Goal: Task Accomplishment & Management: Use online tool/utility

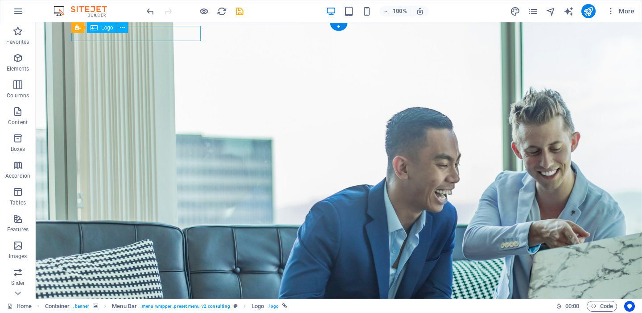
select select "px"
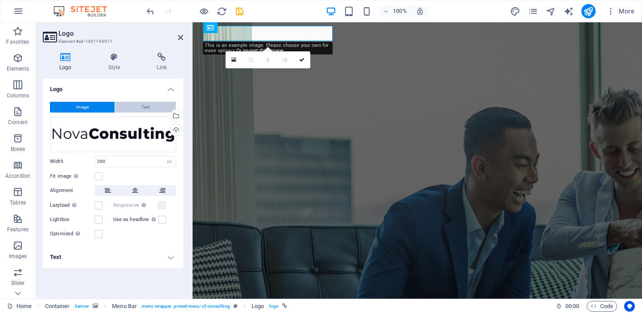
click at [147, 106] on span "Text" at bounding box center [145, 107] width 8 height 11
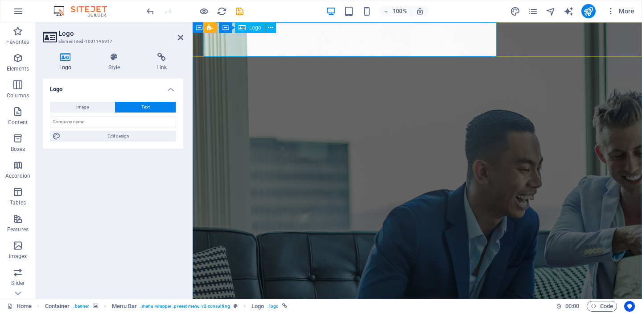
click at [270, 29] on icon at bounding box center [270, 27] width 5 height 9
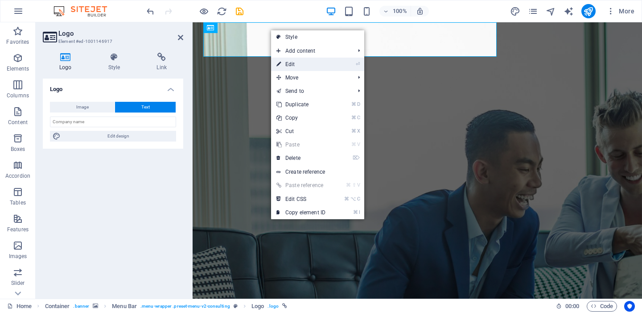
click at [282, 65] on link "⏎ Edit" at bounding box center [301, 64] width 60 height 13
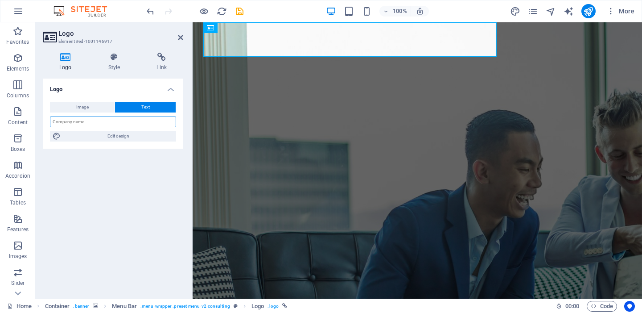
click at [102, 121] on input "text" at bounding box center [113, 121] width 126 height 11
type input "[PERSON_NAME]"
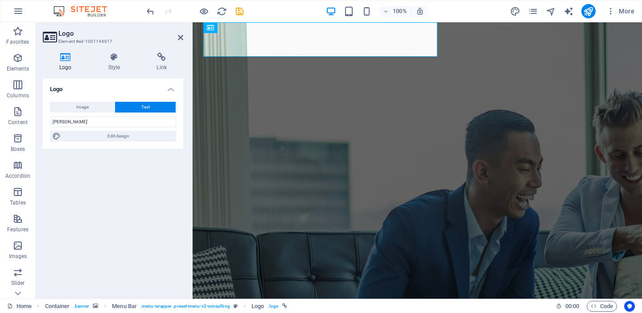
click at [81, 148] on div "Image Text Drag files here, click to choose files or select files from Files or…" at bounding box center [113, 122] width 141 height 54
click at [108, 136] on span "Edit design" at bounding box center [118, 136] width 110 height 11
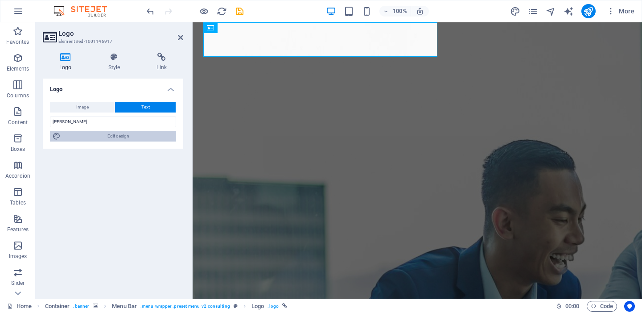
select select "700"
select select "px"
select select "700"
select select "px"
select select "rem"
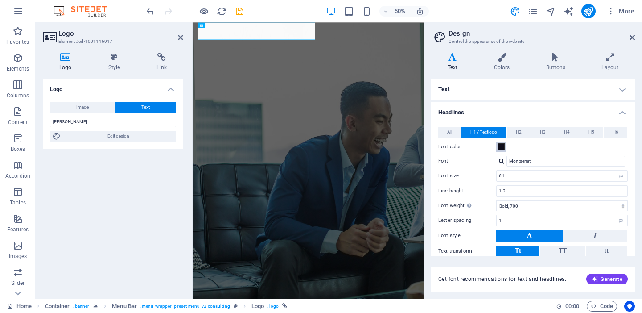
click at [502, 147] on span at bounding box center [501, 146] width 7 height 7
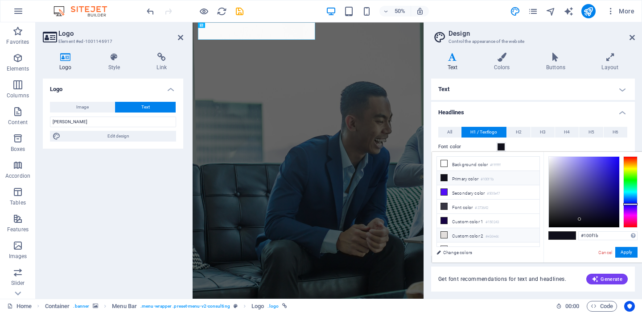
click at [444, 234] on icon at bounding box center [444, 235] width 6 height 6
type input "#e2dedc"
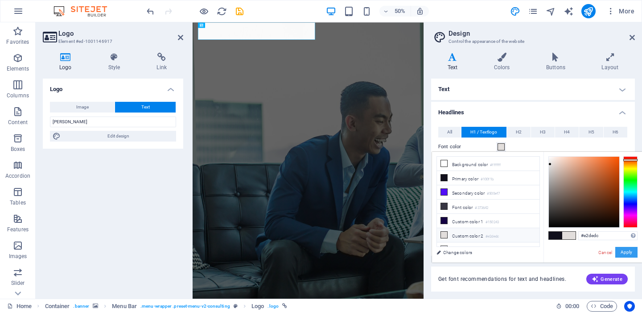
click at [633, 250] on button "Apply" at bounding box center [627, 252] width 22 height 11
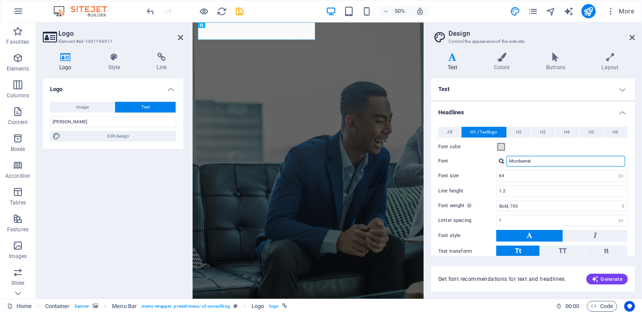
click at [551, 163] on input "Montserrat" at bounding box center [566, 161] width 119 height 11
click at [502, 164] on div at bounding box center [501, 161] width 5 height 6
click at [532, 164] on input "Montserrat" at bounding box center [566, 161] width 119 height 11
drag, startPoint x: 541, startPoint y: 163, endPoint x: 496, endPoint y: 161, distance: 45.1
click at [507, 161] on input "Montserrat" at bounding box center [566, 161] width 119 height 11
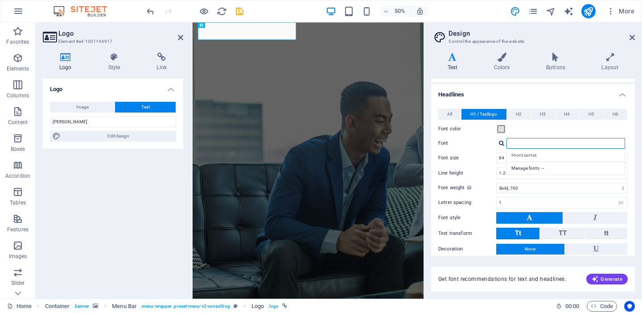
scroll to position [17, 0]
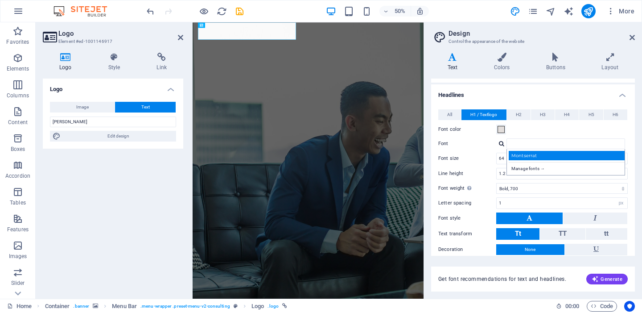
click at [523, 156] on div "Montserrat" at bounding box center [568, 155] width 118 height 9
type input "Montserrat"
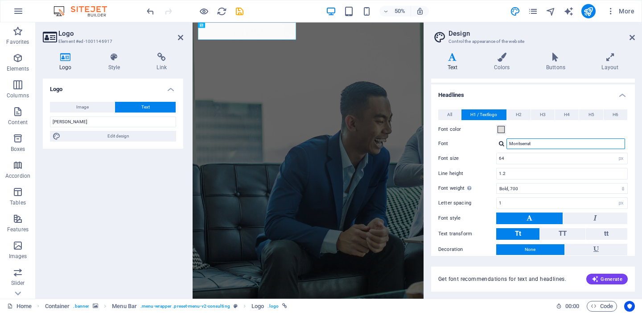
click at [535, 143] on input "Montserrat" at bounding box center [566, 143] width 119 height 11
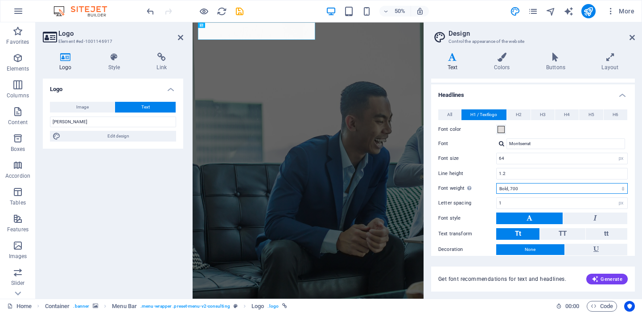
select select "600"
click option "Semi-bold, 600" at bounding box center [0, 0] width 0 height 0
click at [491, 189] on label "Font weight To display the font weight correctly, it may need to be enabled. Ma…" at bounding box center [468, 188] width 58 height 11
click at [497, 189] on select "Thin, 100 Extra-light, 200 Light, 300 Regular, 400 Medium, 500 Semi-bold, 600 B…" at bounding box center [563, 188] width 132 height 11
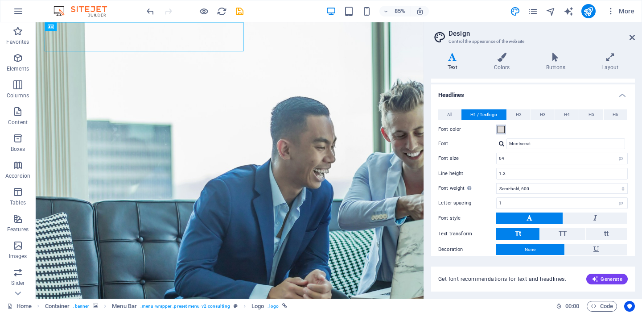
click at [499, 128] on span at bounding box center [501, 129] width 7 height 7
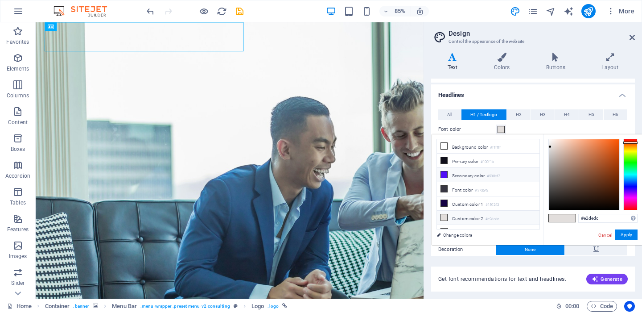
click at [445, 172] on icon at bounding box center [444, 174] width 6 height 6
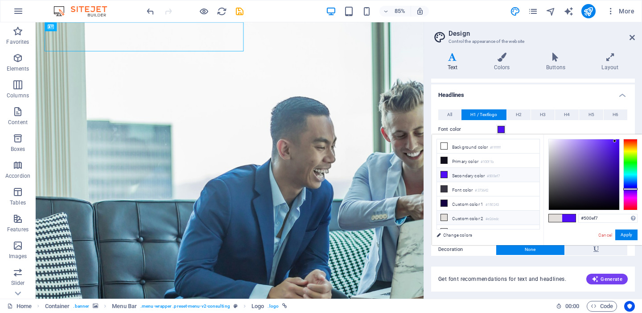
scroll to position [36, 0]
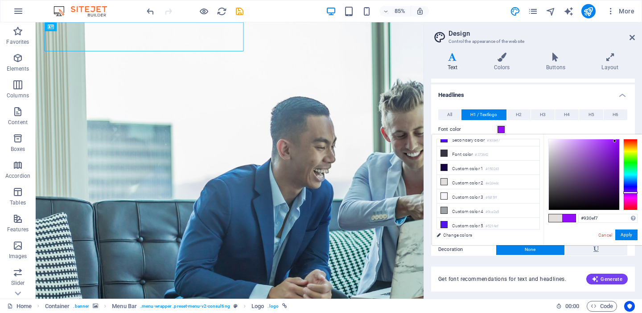
click at [633, 192] on div at bounding box center [631, 192] width 14 height 2
drag, startPoint x: 616, startPoint y: 140, endPoint x: 584, endPoint y: 154, distance: 34.2
click at [584, 154] on div at bounding box center [583, 152] width 3 height 3
drag, startPoint x: 584, startPoint y: 153, endPoint x: 558, endPoint y: 154, distance: 26.8
click at [558, 154] on div at bounding box center [557, 153] width 3 height 3
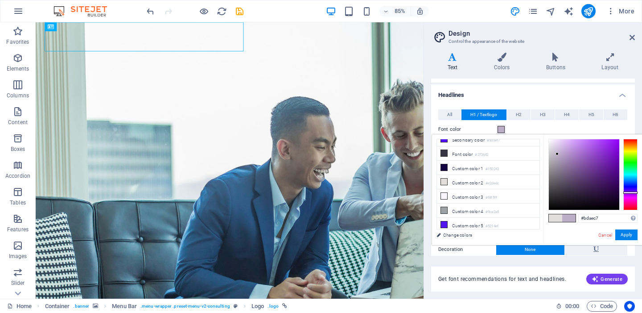
type input "#bbadc6"
click at [539, 98] on h4 "Headlines" at bounding box center [533, 92] width 204 height 16
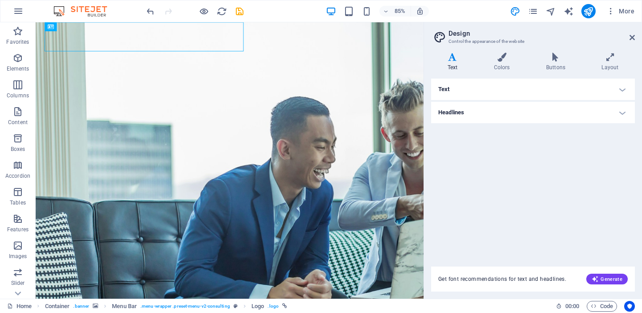
scroll to position [0, 0]
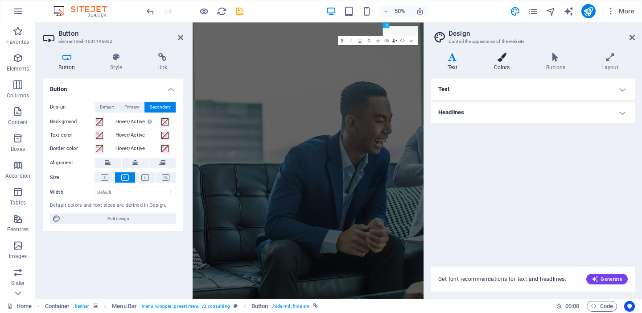
click at [510, 59] on icon at bounding box center [502, 57] width 49 height 9
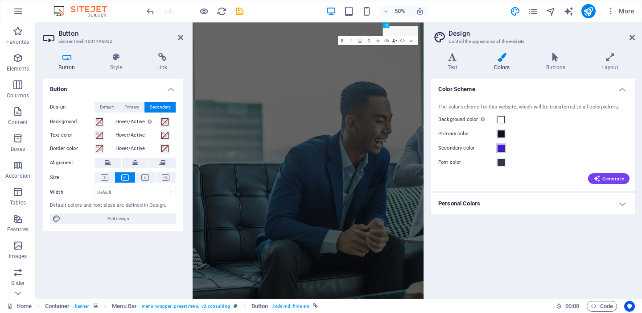
click at [503, 149] on span at bounding box center [501, 148] width 7 height 7
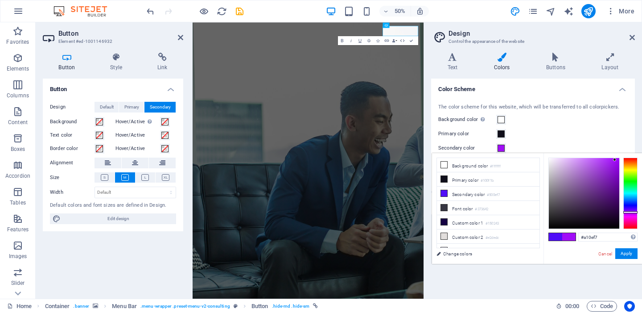
click at [632, 212] on div at bounding box center [631, 212] width 14 height 2
drag, startPoint x: 616, startPoint y: 159, endPoint x: 592, endPoint y: 168, distance: 25.3
click at [592, 168] on div at bounding box center [591, 167] width 3 height 3
type input "#a954da"
click at [632, 252] on button "Apply" at bounding box center [627, 253] width 22 height 11
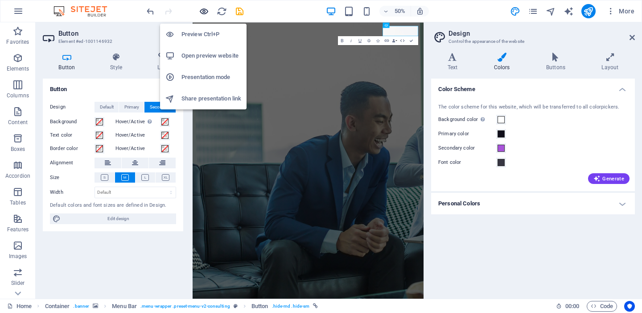
click at [205, 9] on icon "button" at bounding box center [204, 11] width 10 height 10
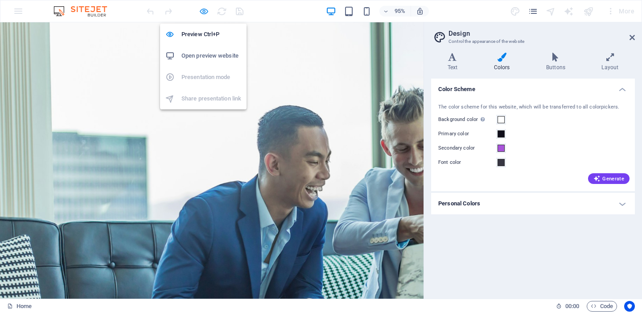
click at [202, 8] on icon "button" at bounding box center [204, 11] width 10 height 10
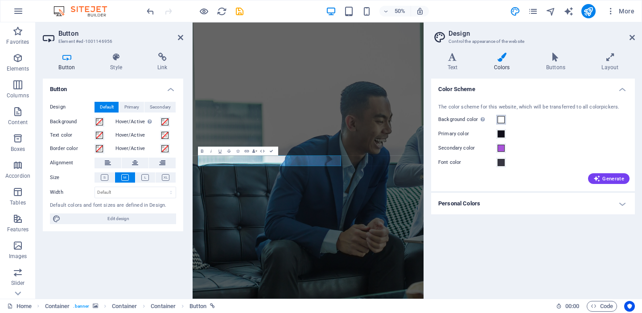
click at [502, 118] on span at bounding box center [501, 119] width 7 height 7
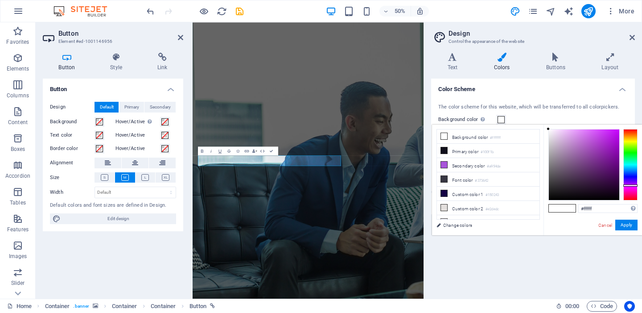
click at [632, 185] on div at bounding box center [631, 164] width 14 height 71
type input "#c3b1c8"
drag, startPoint x: 552, startPoint y: 131, endPoint x: 557, endPoint y: 144, distance: 13.8
click at [557, 144] on div at bounding box center [584, 164] width 70 height 70
click at [624, 225] on button "Apply" at bounding box center [627, 224] width 22 height 11
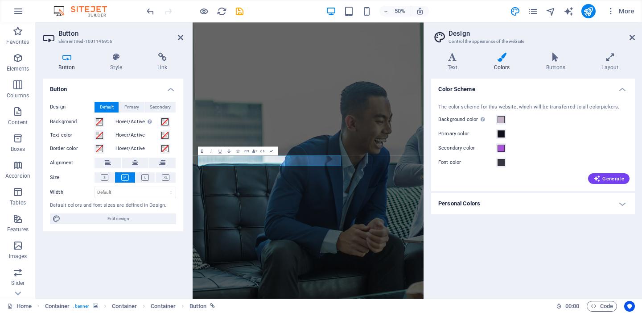
click at [483, 172] on div "Generate" at bounding box center [533, 177] width 193 height 14
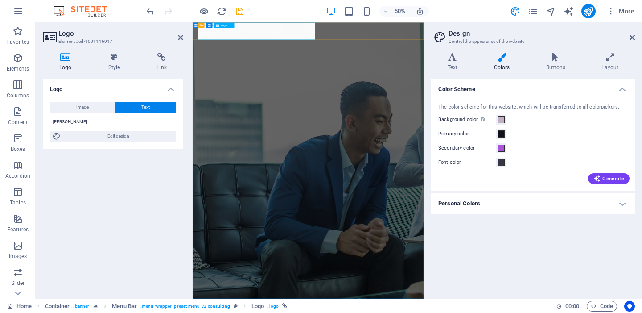
click at [458, 63] on h4 "Text" at bounding box center [454, 62] width 46 height 19
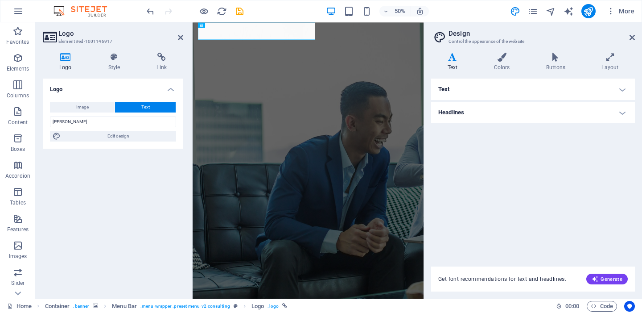
click at [608, 92] on h4 "Text" at bounding box center [533, 89] width 204 height 21
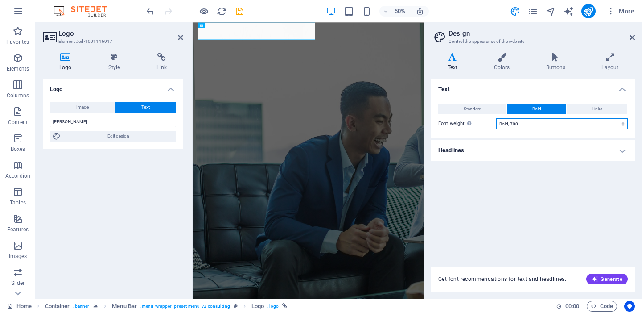
select select "500"
click option "Medium, 500" at bounding box center [0, 0] width 0 height 0
click at [472, 153] on h4 "Headlines" at bounding box center [533, 150] width 204 height 21
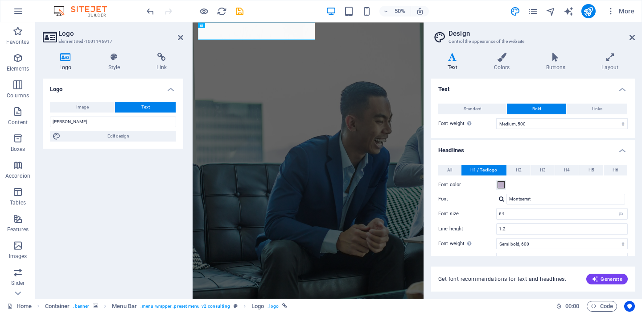
click at [470, 149] on h4 "Headlines" at bounding box center [533, 148] width 204 height 16
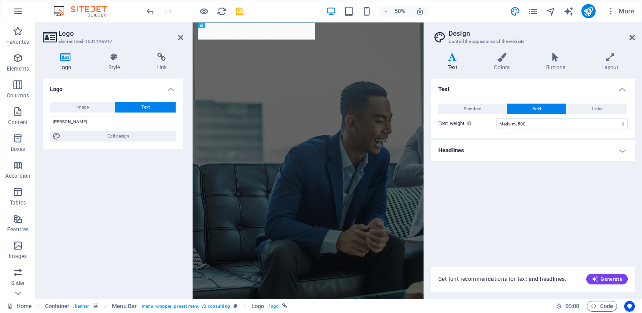
click at [470, 149] on h4 "Headlines" at bounding box center [533, 150] width 204 height 21
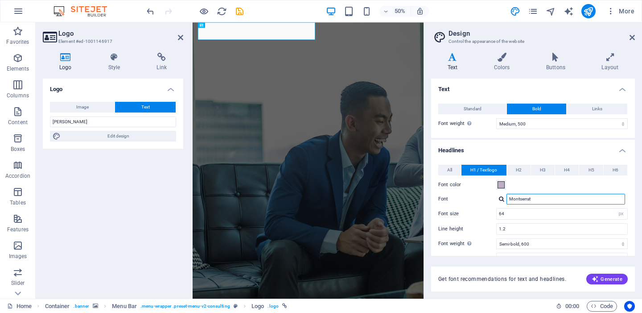
click at [548, 199] on input "Montserrat" at bounding box center [566, 199] width 119 height 11
drag, startPoint x: 561, startPoint y: 198, endPoint x: 501, endPoint y: 198, distance: 59.8
click at [507, 198] on input "Montserrat" at bounding box center [566, 199] width 119 height 11
click at [538, 184] on div "Font color" at bounding box center [534, 184] width 190 height 11
click at [531, 197] on input "Roboto" at bounding box center [566, 199] width 119 height 11
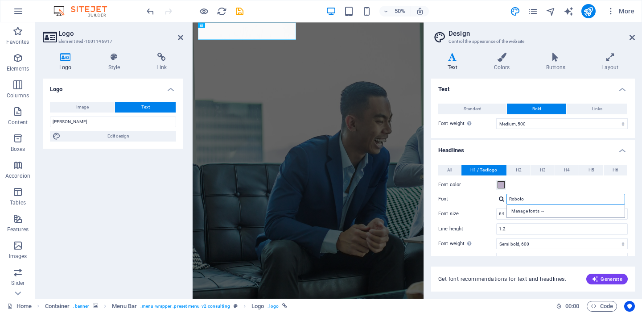
drag, startPoint x: 530, startPoint y: 195, endPoint x: 500, endPoint y: 196, distance: 30.3
click at [507, 196] on input "Roboto" at bounding box center [566, 199] width 119 height 11
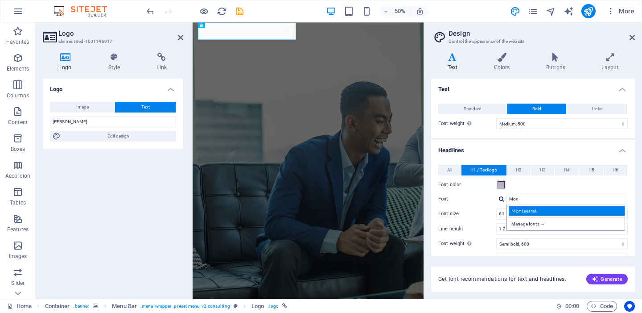
click at [526, 210] on div "Montserrat" at bounding box center [568, 210] width 118 height 9
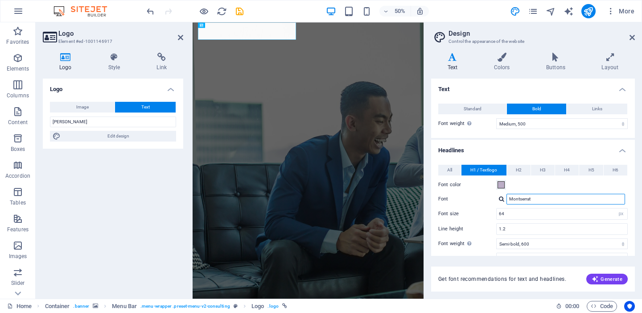
click at [540, 199] on input "Montserrat" at bounding box center [566, 199] width 119 height 11
click at [522, 201] on input "Montserrat" at bounding box center [566, 199] width 119 height 11
click at [542, 199] on input "Montserrat" at bounding box center [566, 199] width 119 height 11
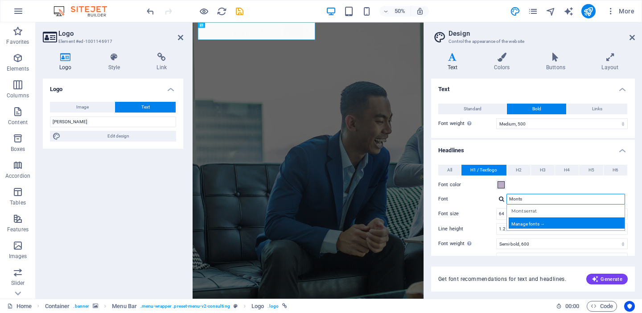
type input "Monts"
click at [542, 227] on div "Manage fonts →" at bounding box center [568, 222] width 118 height 11
select select "popularity"
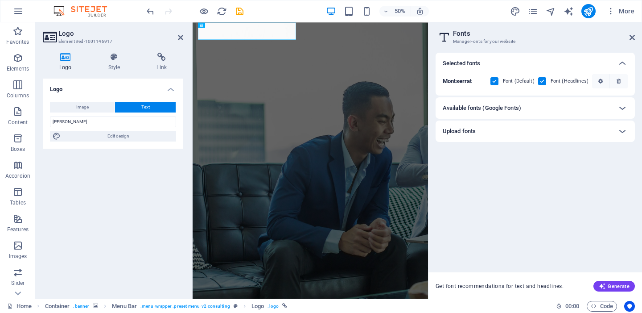
click at [540, 104] on div "Available fonts (Google Fonts)" at bounding box center [527, 108] width 169 height 11
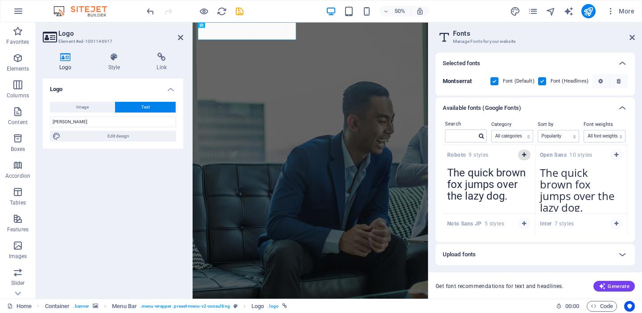
click at [526, 155] on icon "button" at bounding box center [524, 154] width 4 height 5
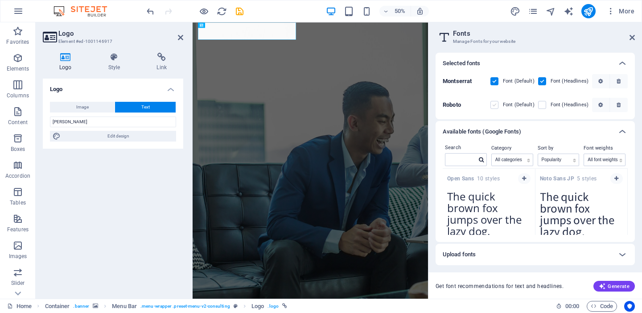
click at [498, 105] on label at bounding box center [495, 105] width 8 height 8
click at [0, 0] on input "checkbox" at bounding box center [0, 0] width 0 height 0
click at [545, 106] on label at bounding box center [542, 105] width 8 height 8
click at [0, 0] on input "checkbox" at bounding box center [0, 0] width 0 height 0
click at [499, 81] on label at bounding box center [495, 81] width 8 height 8
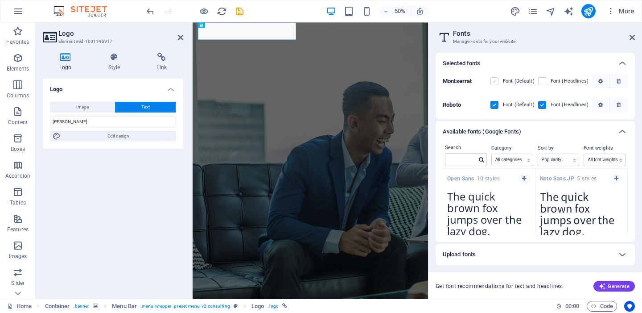
click at [0, 0] on input "checkbox" at bounding box center [0, 0] width 0 height 0
click at [541, 81] on label at bounding box center [542, 81] width 8 height 8
click at [0, 0] on input "checkbox" at bounding box center [0, 0] width 0 height 0
click at [473, 93] on div "Roboto Font (Default) Font (Headlines)" at bounding box center [535, 102] width 185 height 19
click at [479, 99] on div "Roboto Font (Default) Font (Headlines)" at bounding box center [535, 102] width 185 height 19
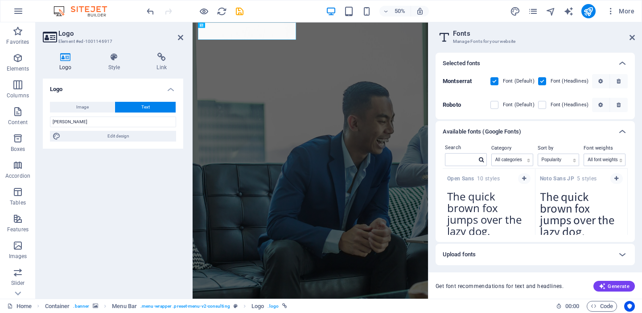
click at [547, 40] on h3 "Manage Fonts for your website" at bounding box center [535, 41] width 164 height 8
click at [636, 37] on aside "Fonts Manage Fonts for your website Selected fonts Montserrat Font (Default) Fo…" at bounding box center [535, 160] width 214 height 276
click at [631, 37] on icon at bounding box center [632, 37] width 5 height 7
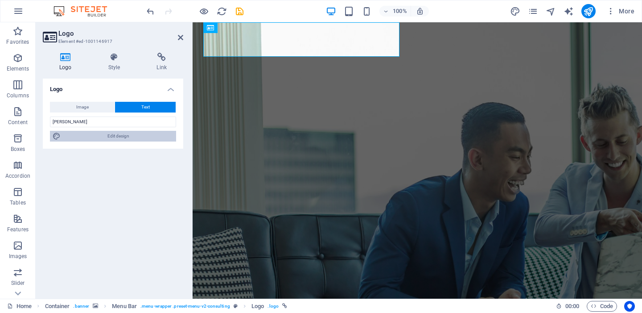
click at [97, 134] on span "Edit design" at bounding box center [118, 136] width 110 height 11
select select "500"
select select "px"
select select "600"
select select "px"
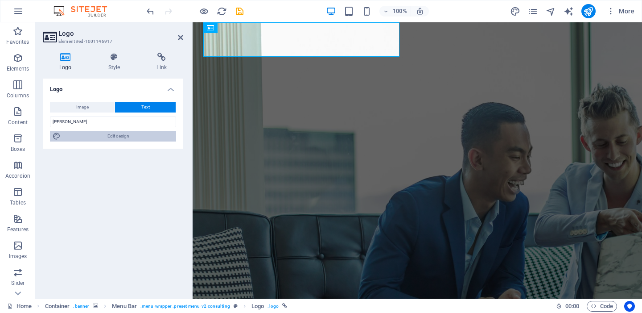
select select "rem"
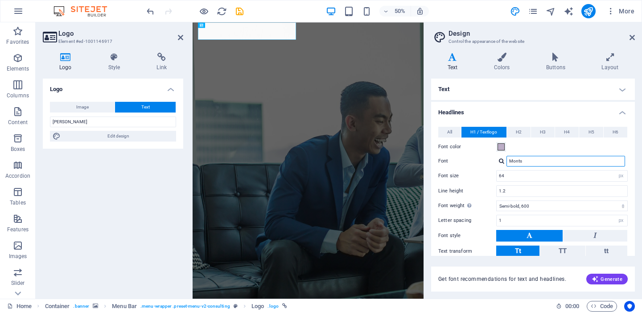
click at [532, 160] on input "Monts" at bounding box center [566, 161] width 119 height 11
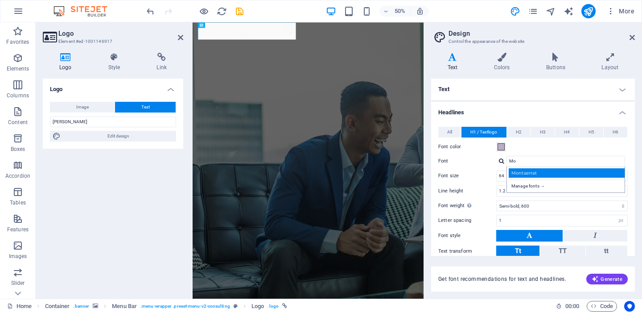
click at [535, 174] on div "Montserrat" at bounding box center [568, 172] width 118 height 9
type input "Montserrat"
click at [558, 153] on div "All H1 / Textlogo H2 H3 H4 H5 H6 Font color Font Montserrat Line height 1.2 Fon…" at bounding box center [533, 215] width 207 height 195
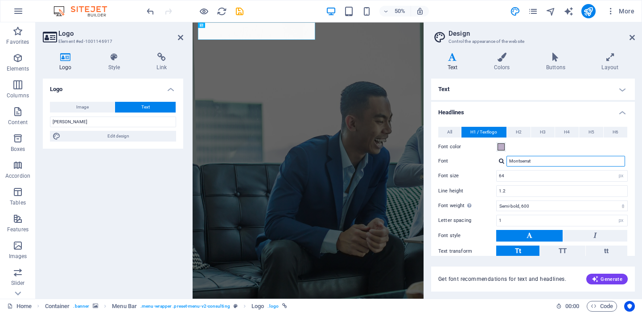
drag, startPoint x: 537, startPoint y: 160, endPoint x: 497, endPoint y: 161, distance: 40.2
click at [507, 161] on input "Montserrat" at bounding box center [566, 161] width 119 height 11
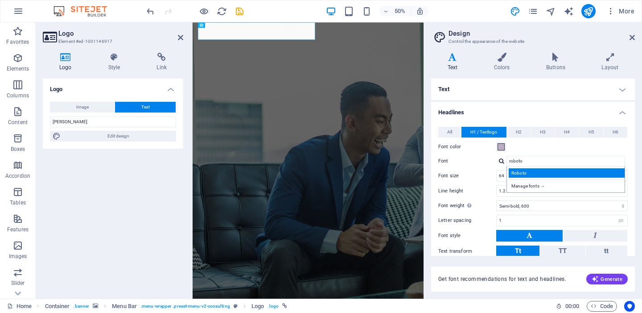
click at [526, 174] on div "Roboto" at bounding box center [568, 172] width 118 height 9
type input "Roboto"
click at [537, 148] on div "Font color" at bounding box center [534, 146] width 190 height 11
click at [634, 37] on icon at bounding box center [632, 37] width 5 height 7
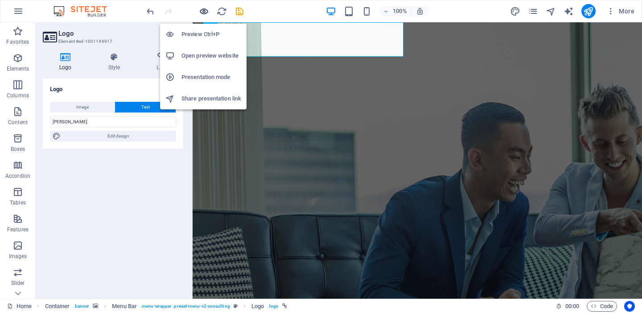
click at [203, 9] on icon "button" at bounding box center [204, 11] width 10 height 10
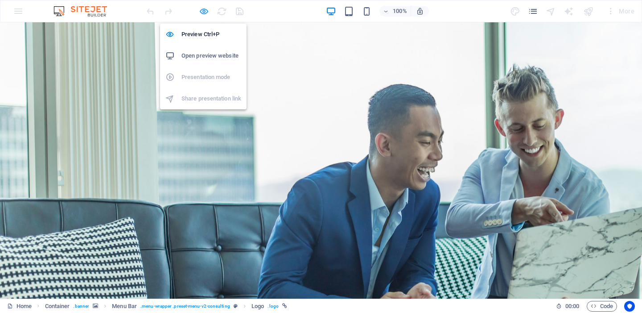
click at [203, 12] on icon "button" at bounding box center [204, 11] width 10 height 10
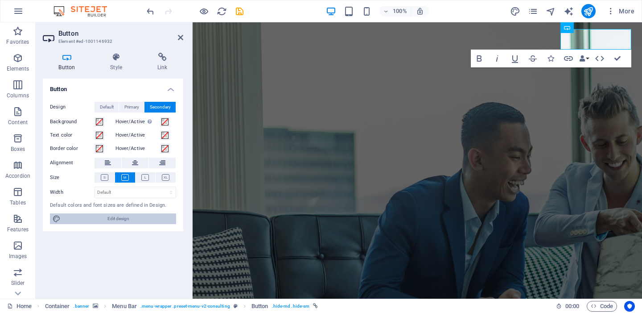
click at [135, 218] on span "Edit design" at bounding box center [118, 218] width 110 height 11
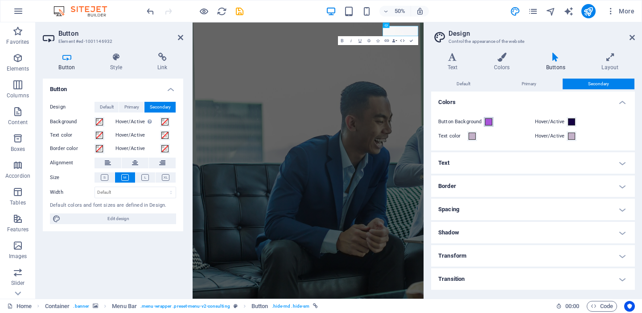
click at [488, 122] on span at bounding box center [488, 121] width 7 height 7
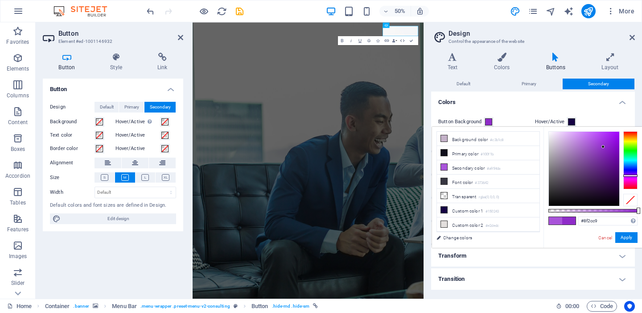
drag, startPoint x: 592, startPoint y: 142, endPoint x: 604, endPoint y: 147, distance: 13.0
click at [604, 147] on div at bounding box center [603, 146] width 3 height 3
type input "#8422be"
click at [607, 150] on div at bounding box center [606, 150] width 3 height 3
click at [631, 237] on button "Apply" at bounding box center [627, 237] width 22 height 11
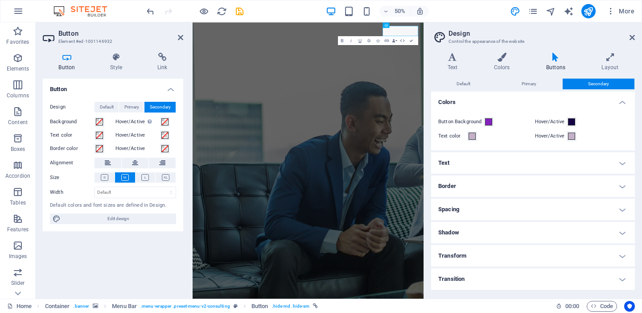
click at [139, 274] on div "Button Design Default Primary Secondary Background Hover/Active Switch to previ…" at bounding box center [113, 185] width 141 height 213
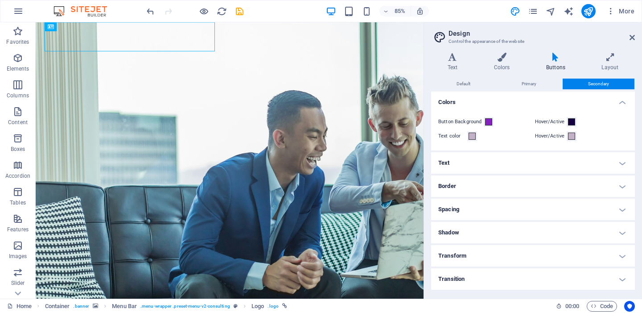
click at [470, 172] on h4 "Text" at bounding box center [533, 162] width 204 height 21
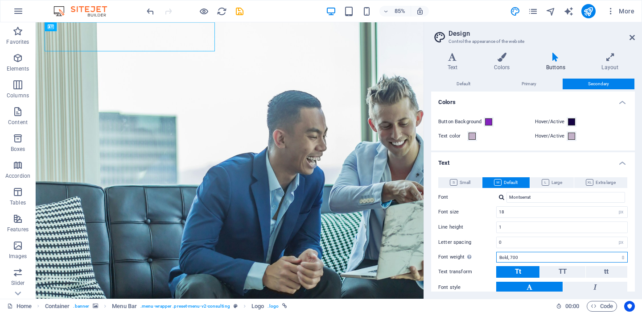
select select "300"
click option "Light, 300" at bounding box center [0, 0] width 0 height 0
click at [625, 161] on h4 "Text" at bounding box center [533, 160] width 204 height 16
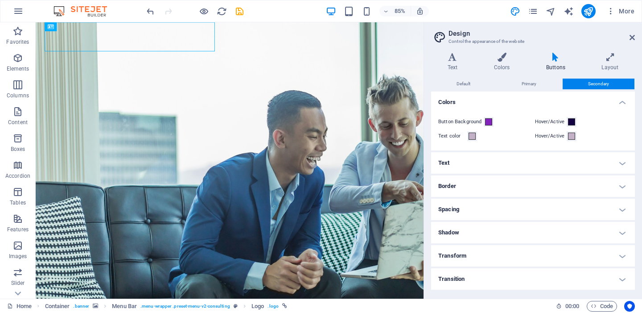
click at [503, 136] on div "Text color" at bounding box center [485, 136] width 93 height 11
click at [452, 62] on h4 "Text" at bounding box center [454, 62] width 46 height 19
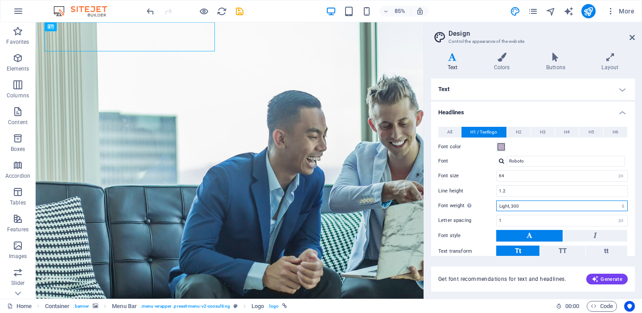
click option "Light, 300" at bounding box center [0, 0] width 0 height 0
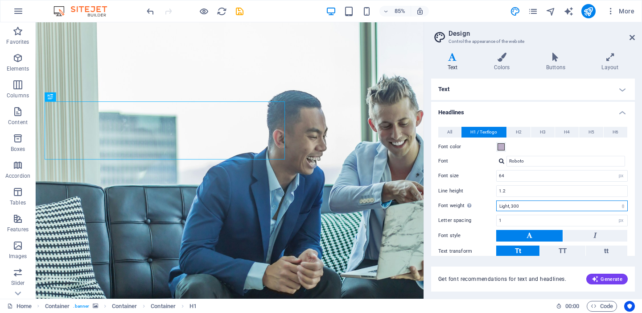
select select "600"
click option "Semi-bold, 600" at bounding box center [0, 0] width 0 height 0
click at [562, 89] on h4 "Text" at bounding box center [533, 89] width 204 height 21
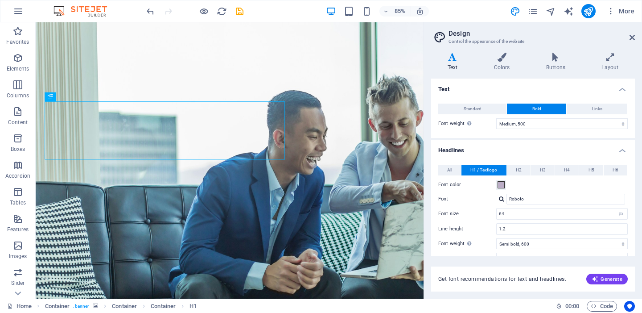
click at [621, 87] on h4 "Text" at bounding box center [533, 87] width 204 height 16
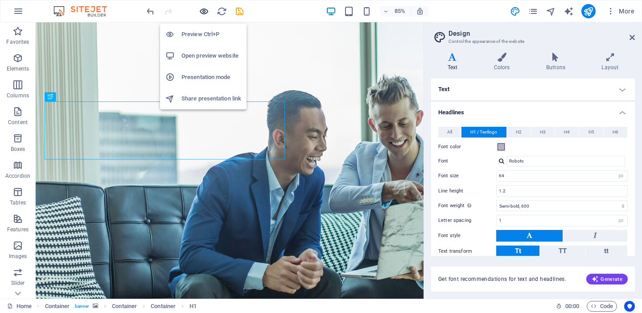
click at [204, 12] on icon "button" at bounding box center [204, 11] width 10 height 10
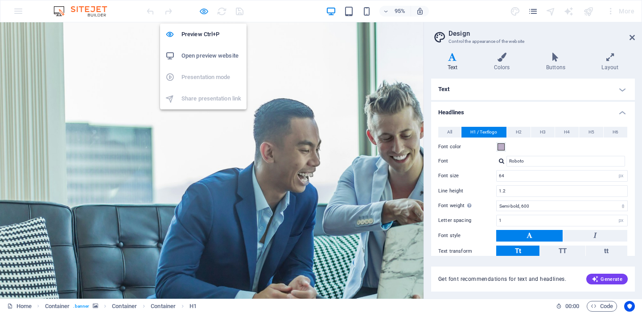
click at [203, 12] on icon "button" at bounding box center [204, 11] width 10 height 10
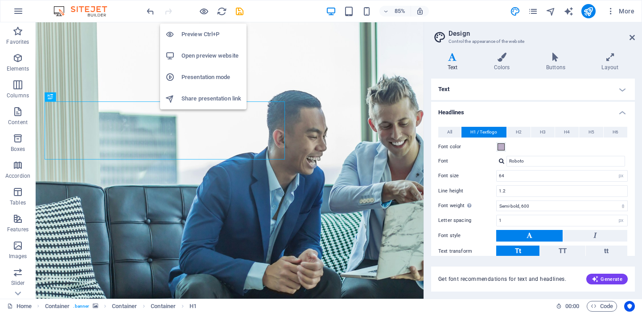
click at [209, 55] on h6 "Open preview website" at bounding box center [212, 55] width 60 height 11
click at [299, 8] on div "85% More" at bounding box center [391, 11] width 493 height 14
drag, startPoint x: 633, startPoint y: 38, endPoint x: 595, endPoint y: 16, distance: 44.8
click at [633, 38] on icon at bounding box center [632, 37] width 5 height 7
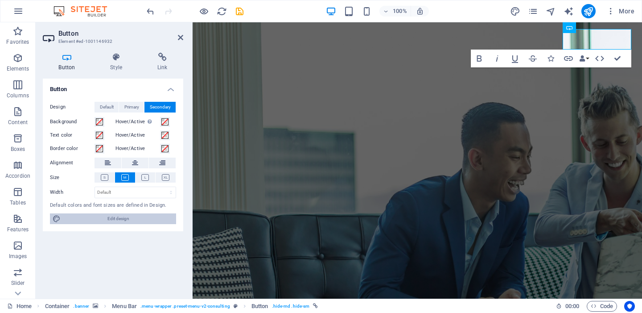
click at [105, 216] on span "Edit design" at bounding box center [118, 218] width 110 height 11
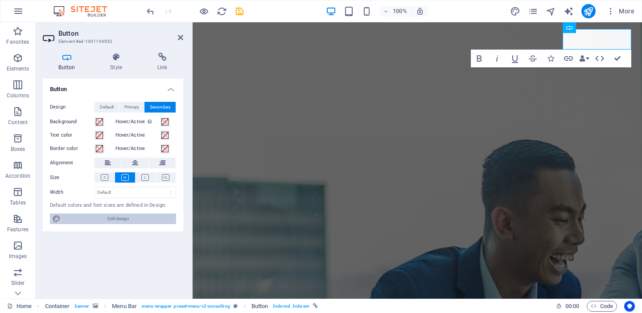
select select "px"
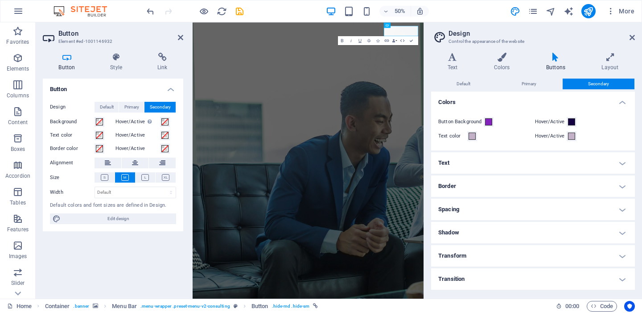
click at [457, 163] on h4 "Text" at bounding box center [533, 162] width 204 height 21
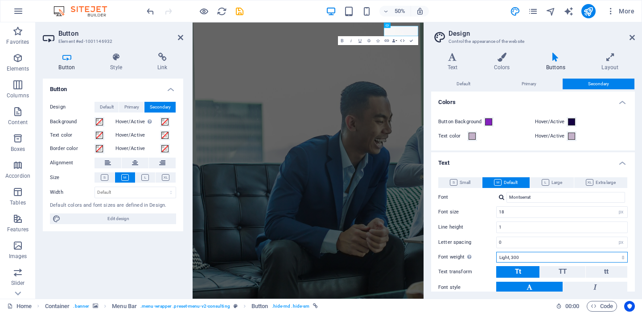
select select "600"
click option "Semi-bold, 600" at bounding box center [0, 0] width 0 height 0
click at [634, 39] on icon at bounding box center [632, 37] width 5 height 7
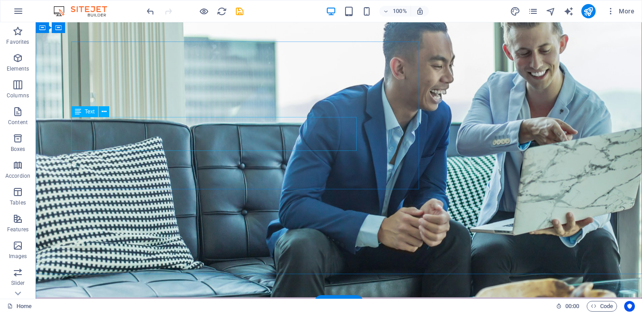
scroll to position [74, 0]
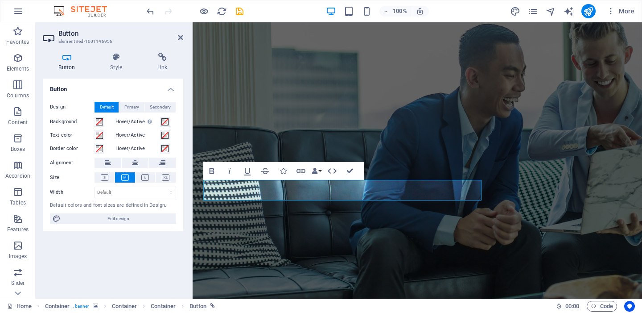
click at [138, 175] on button at bounding box center [146, 177] width 20 height 10
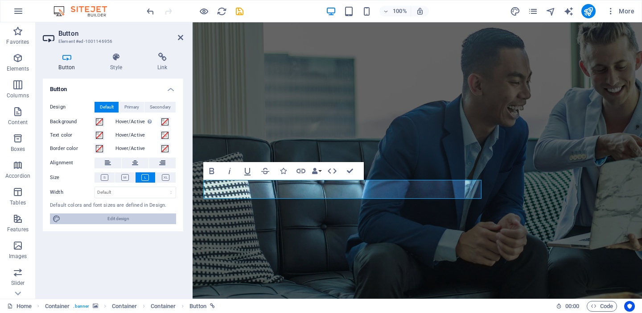
click at [112, 217] on span "Edit design" at bounding box center [118, 218] width 110 height 11
select select "px"
select select "700"
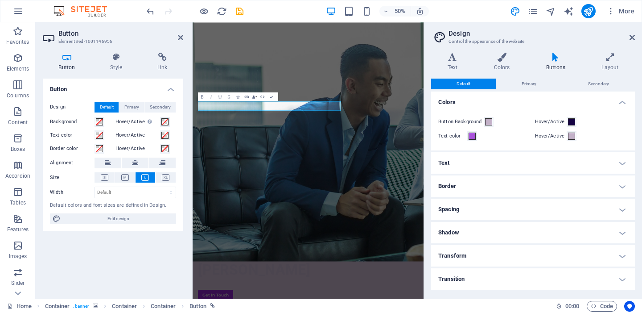
click at [496, 158] on h4 "Text" at bounding box center [533, 162] width 204 height 21
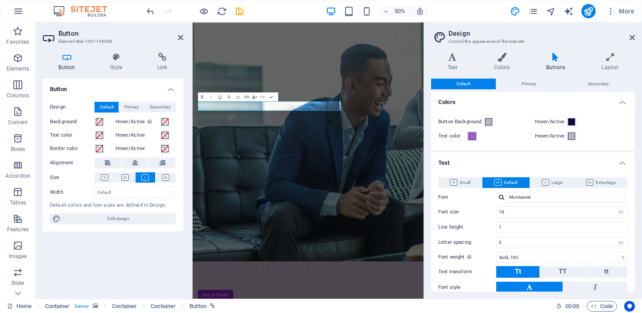
click at [474, 135] on span at bounding box center [472, 135] width 7 height 7
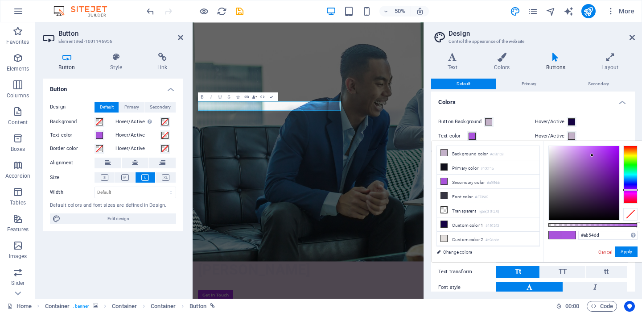
click at [592, 155] on div at bounding box center [592, 154] width 3 height 3
click at [475, 134] on span at bounding box center [472, 135] width 7 height 7
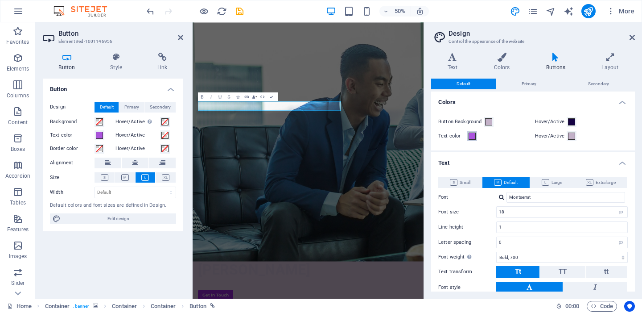
click at [472, 137] on span at bounding box center [472, 135] width 7 height 7
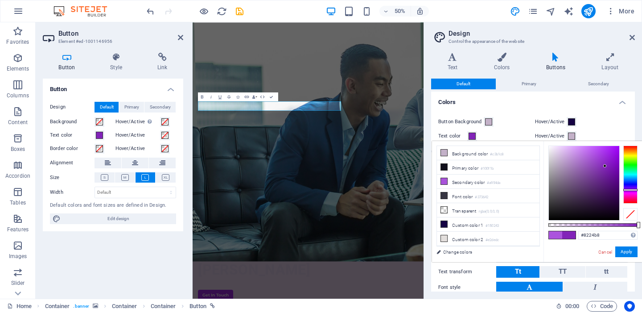
type input "#8225b8"
drag, startPoint x: 591, startPoint y: 155, endPoint x: 605, endPoint y: 166, distance: 17.5
click at [605, 166] on div at bounding box center [604, 165] width 3 height 3
click at [634, 250] on button "Apply" at bounding box center [627, 251] width 22 height 11
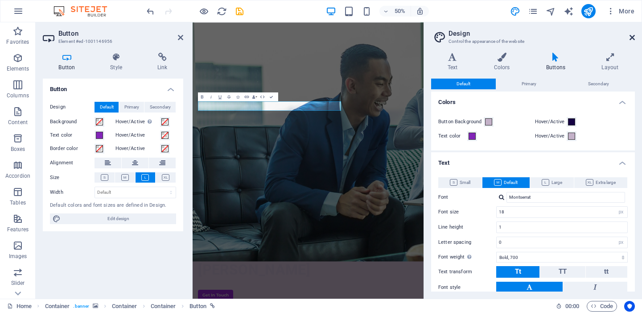
click at [632, 37] on icon at bounding box center [632, 37] width 5 height 7
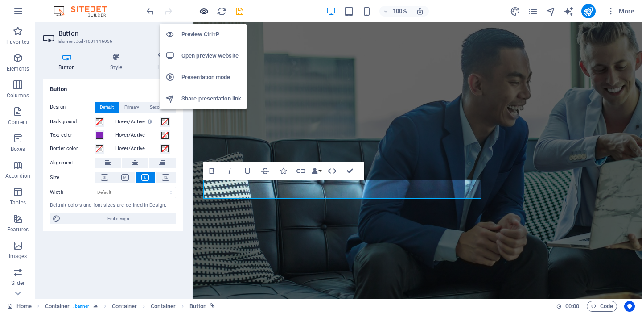
click at [199, 10] on icon "button" at bounding box center [204, 11] width 10 height 10
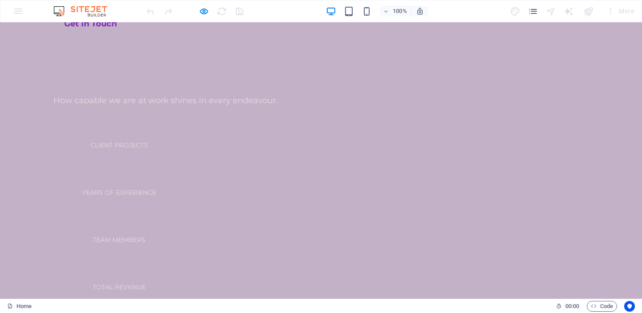
scroll to position [577, 0]
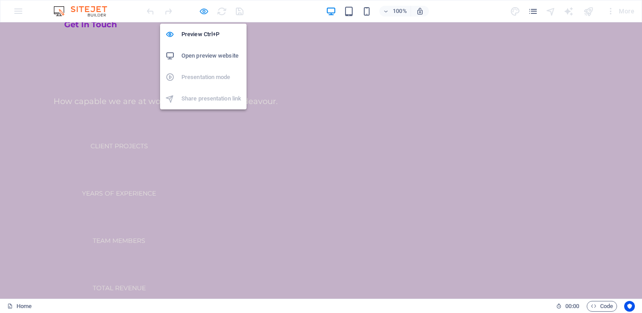
click at [206, 12] on icon "button" at bounding box center [204, 11] width 10 height 10
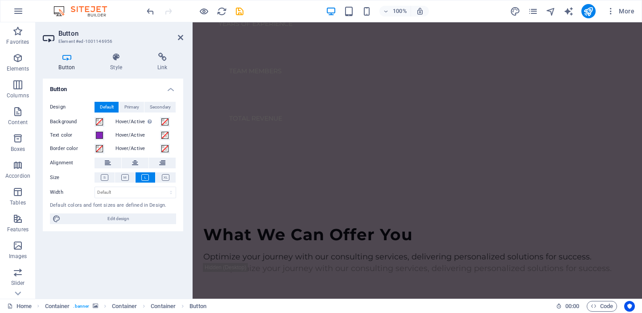
scroll to position [803, 0]
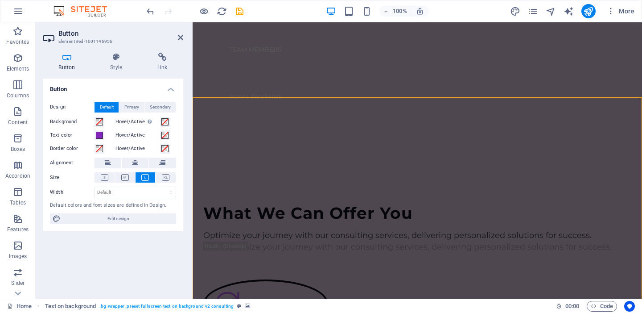
scroll to position [756, 0]
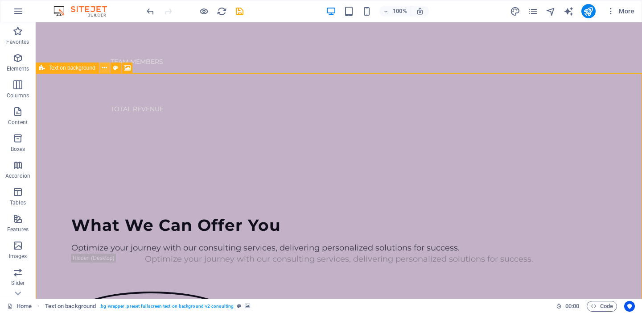
click at [106, 69] on icon at bounding box center [104, 67] width 5 height 9
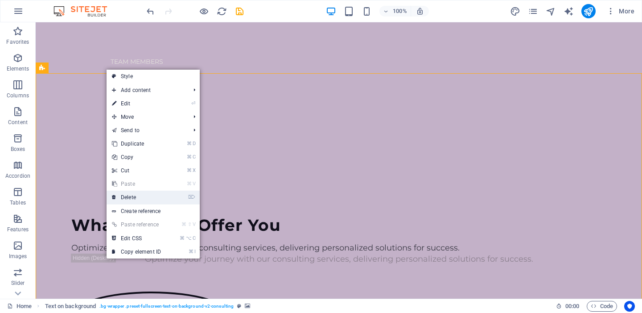
click at [126, 198] on link "⌦ Delete" at bounding box center [137, 196] width 60 height 13
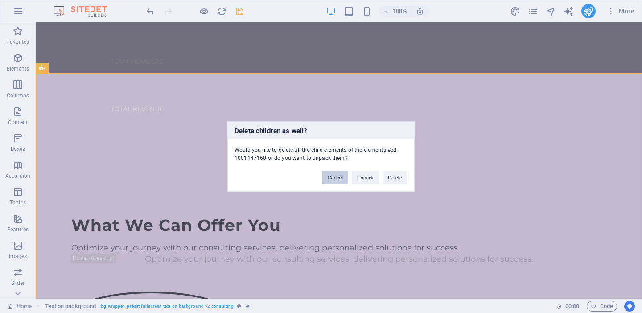
click at [338, 176] on button "Cancel" at bounding box center [336, 176] width 26 height 13
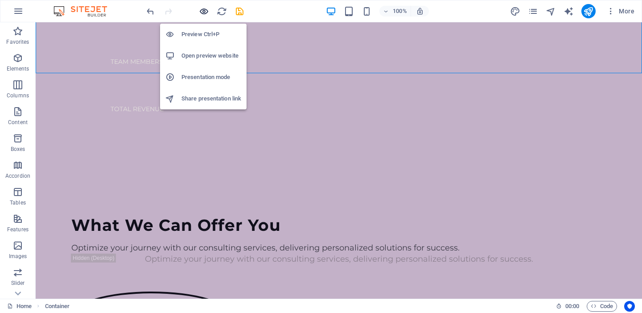
click at [203, 11] on icon "button" at bounding box center [204, 11] width 10 height 10
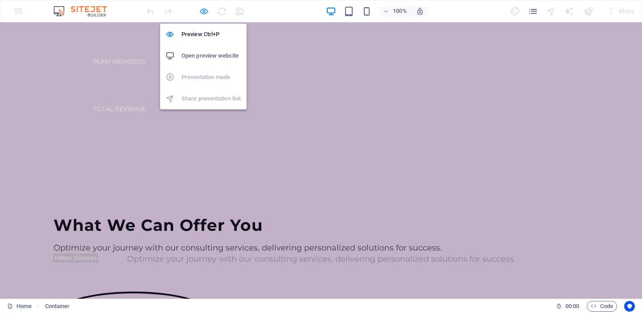
scroll to position [442, 0]
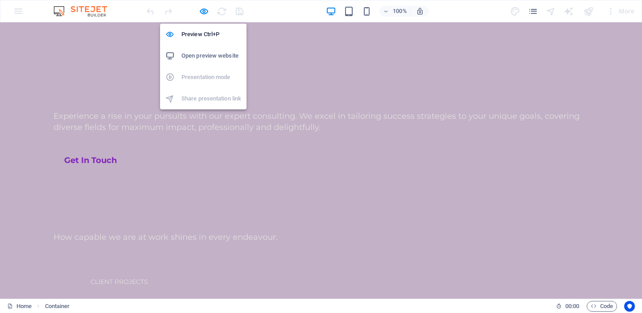
click at [205, 55] on h6 "Open preview website" at bounding box center [212, 55] width 60 height 11
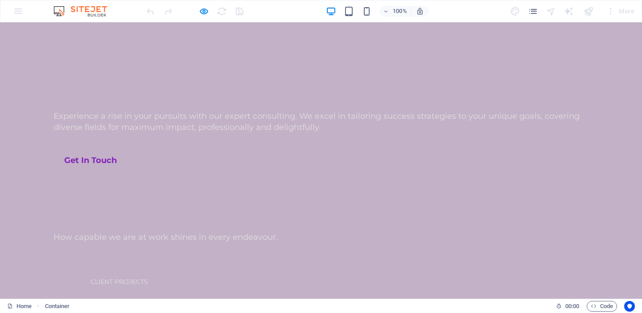
scroll to position [0, 0]
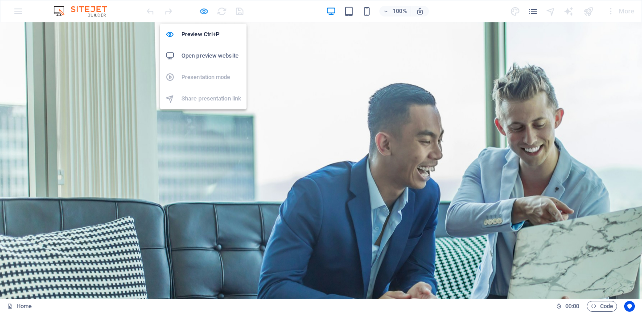
click at [207, 12] on icon "button" at bounding box center [204, 11] width 10 height 10
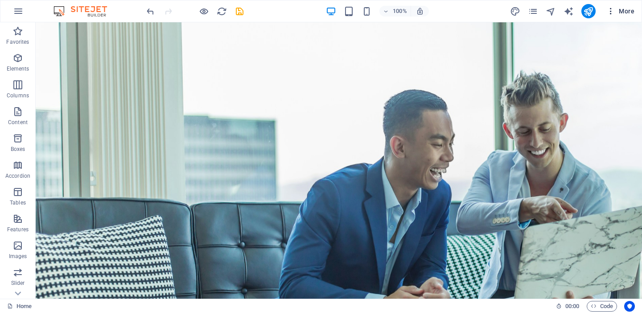
click at [611, 15] on icon "button" at bounding box center [611, 11] width 9 height 9
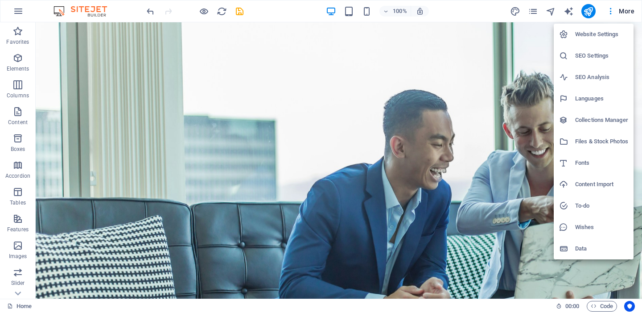
click at [467, 8] on div at bounding box center [321, 156] width 642 height 313
